Goal: Task Accomplishment & Management: Manage account settings

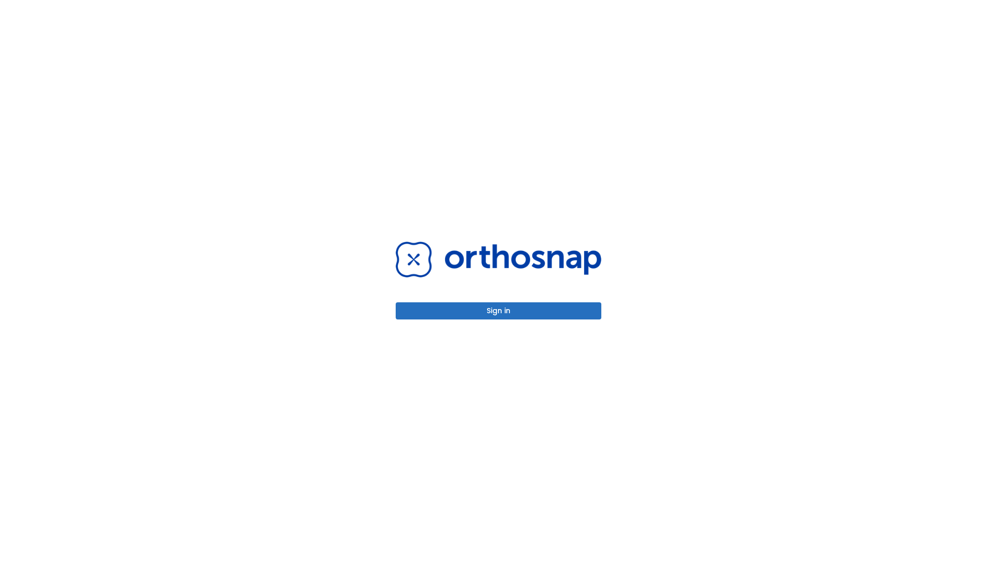
click at [498, 310] on button "Sign in" at bounding box center [499, 310] width 206 height 17
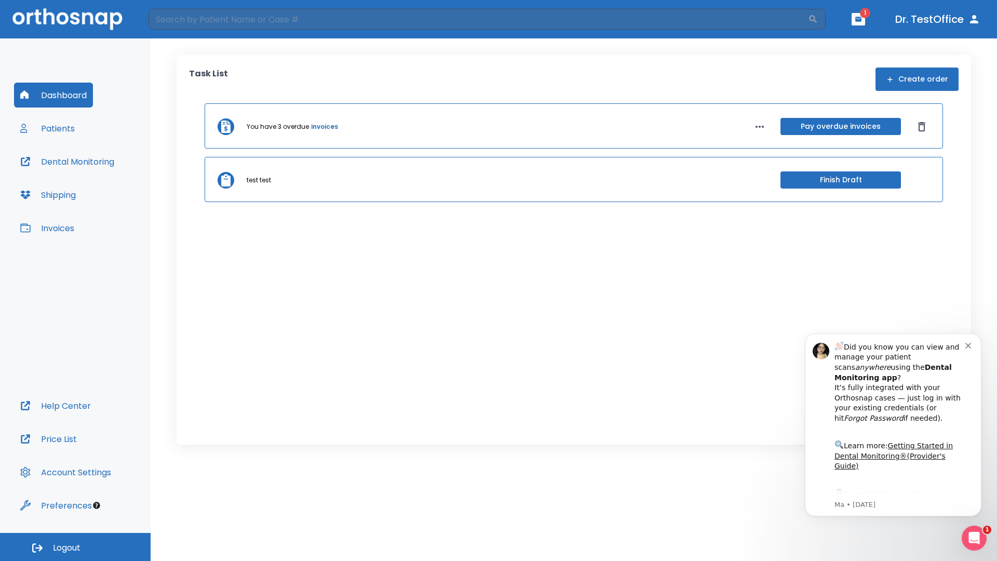
click at [75, 547] on span "Logout" at bounding box center [67, 547] width 28 height 11
